Goal: Task Accomplishment & Management: Manage account settings

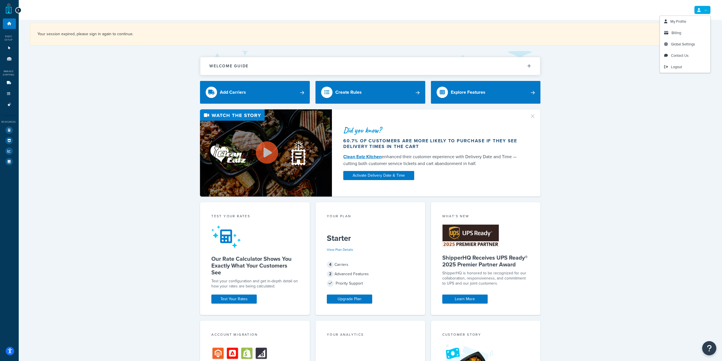
click at [707, 9] on link at bounding box center [702, 10] width 16 height 9
click at [682, 20] on span "My Profile" at bounding box center [679, 21] width 16 height 5
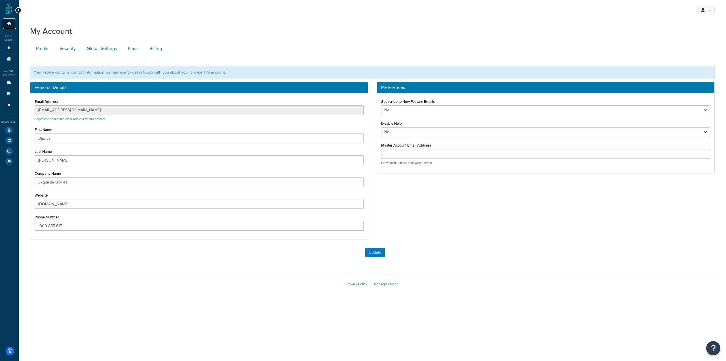
click at [9, 26] on link "Dashboard" at bounding box center [9, 23] width 13 height 10
